Goal: Navigation & Orientation: Go to known website

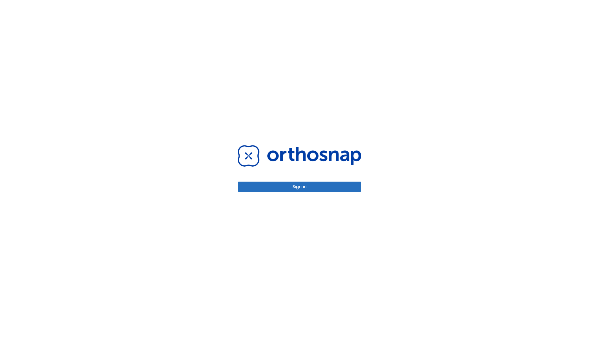
click at [299, 186] on button "Sign in" at bounding box center [299, 186] width 123 height 10
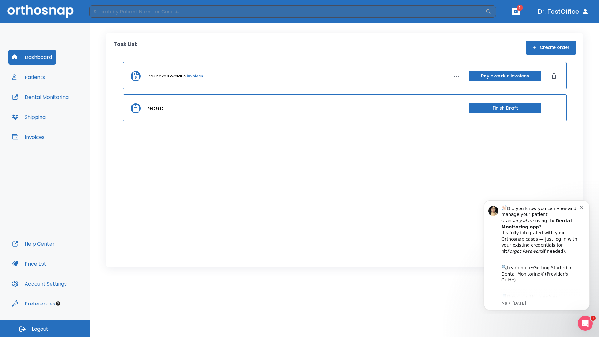
click at [45, 328] on span "Logout" at bounding box center [40, 329] width 17 height 7
